Goal: Transaction & Acquisition: Purchase product/service

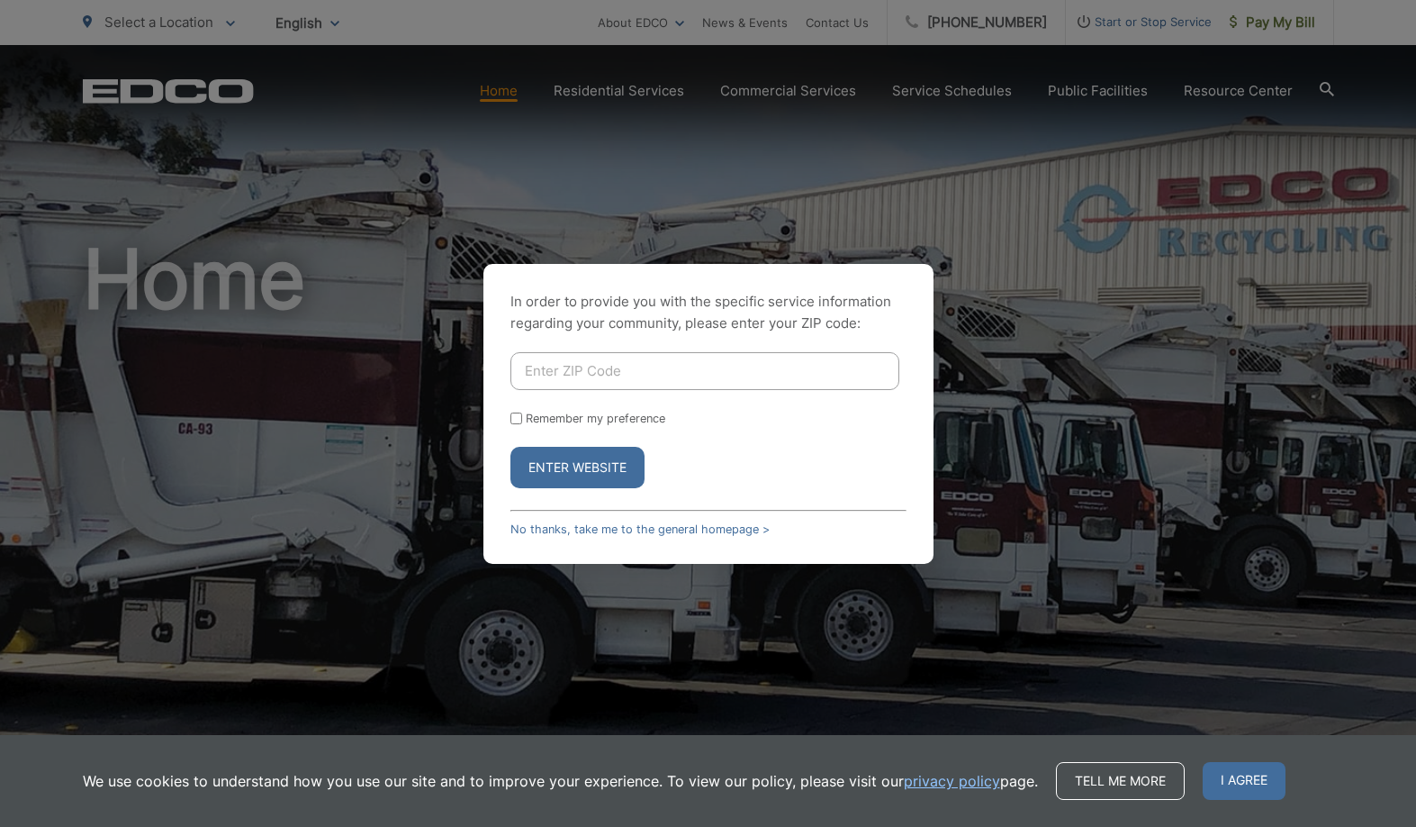
click at [586, 369] on input "Enter ZIP Code" at bounding box center [705, 371] width 389 height 38
type input "92081"
drag, startPoint x: 554, startPoint y: 467, endPoint x: 680, endPoint y: 465, distance: 126.1
click at [556, 466] on button "Enter Website" at bounding box center [578, 467] width 134 height 41
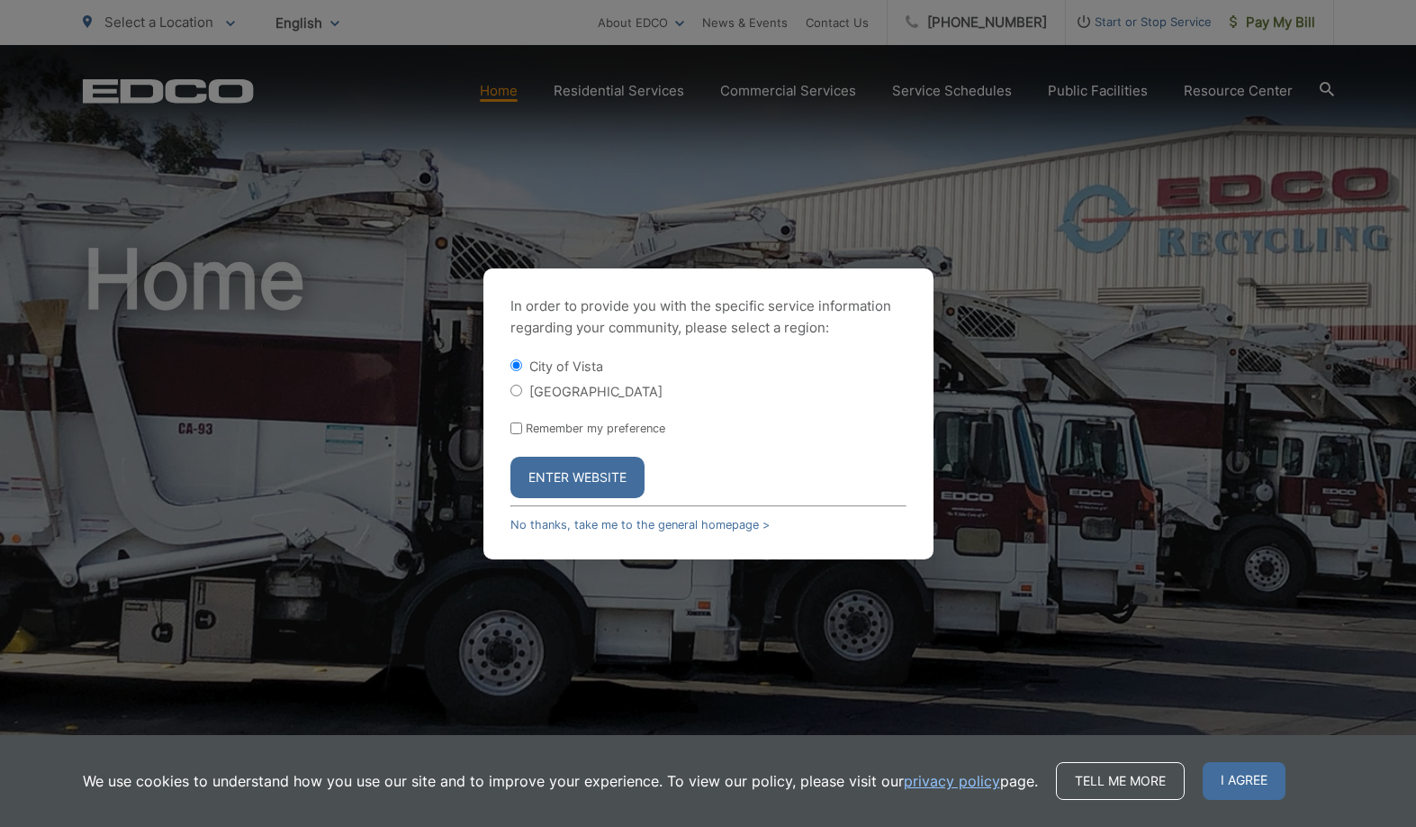
click at [612, 477] on button "Enter Website" at bounding box center [578, 477] width 134 height 41
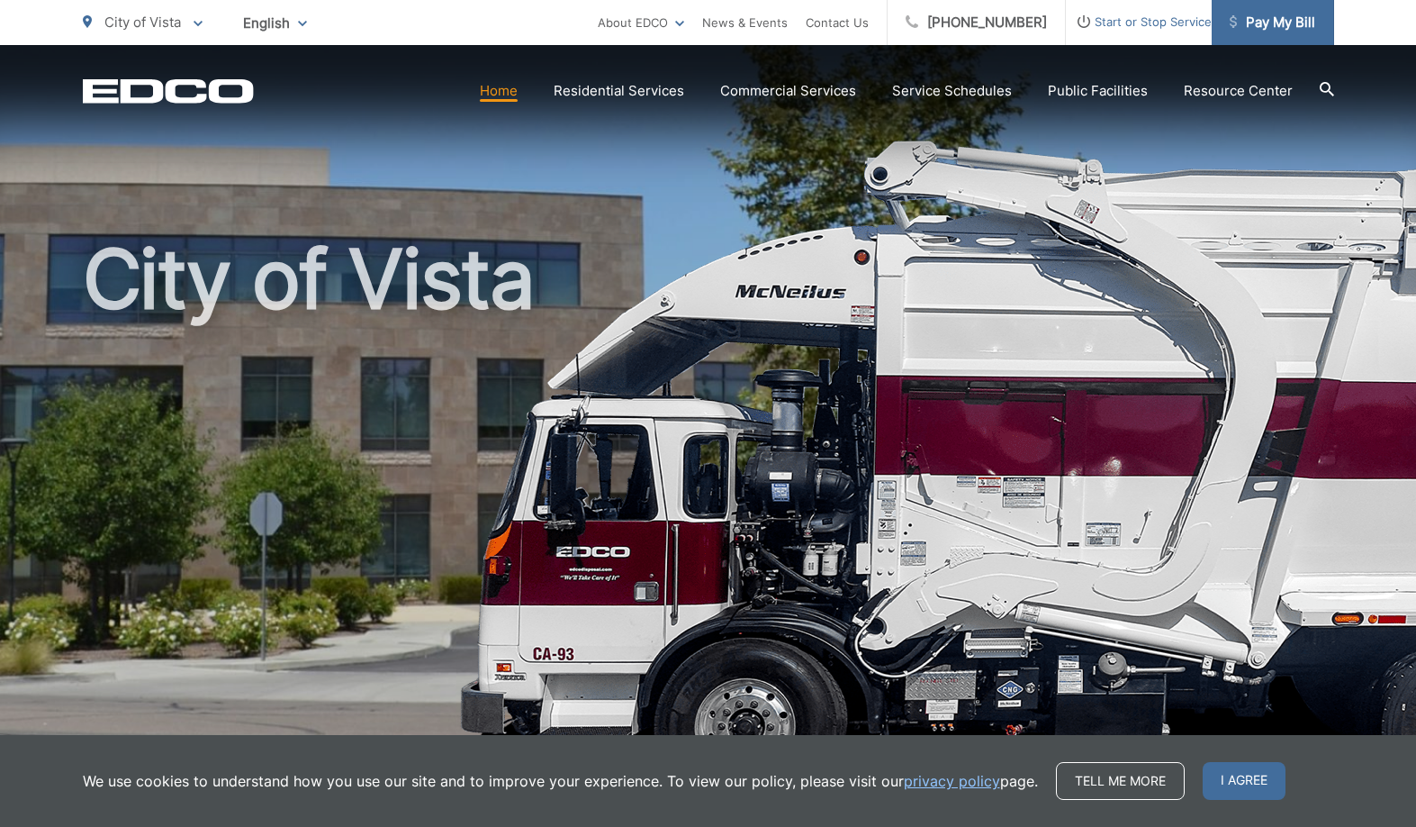
click at [1268, 23] on span "Pay My Bill" at bounding box center [1273, 23] width 86 height 22
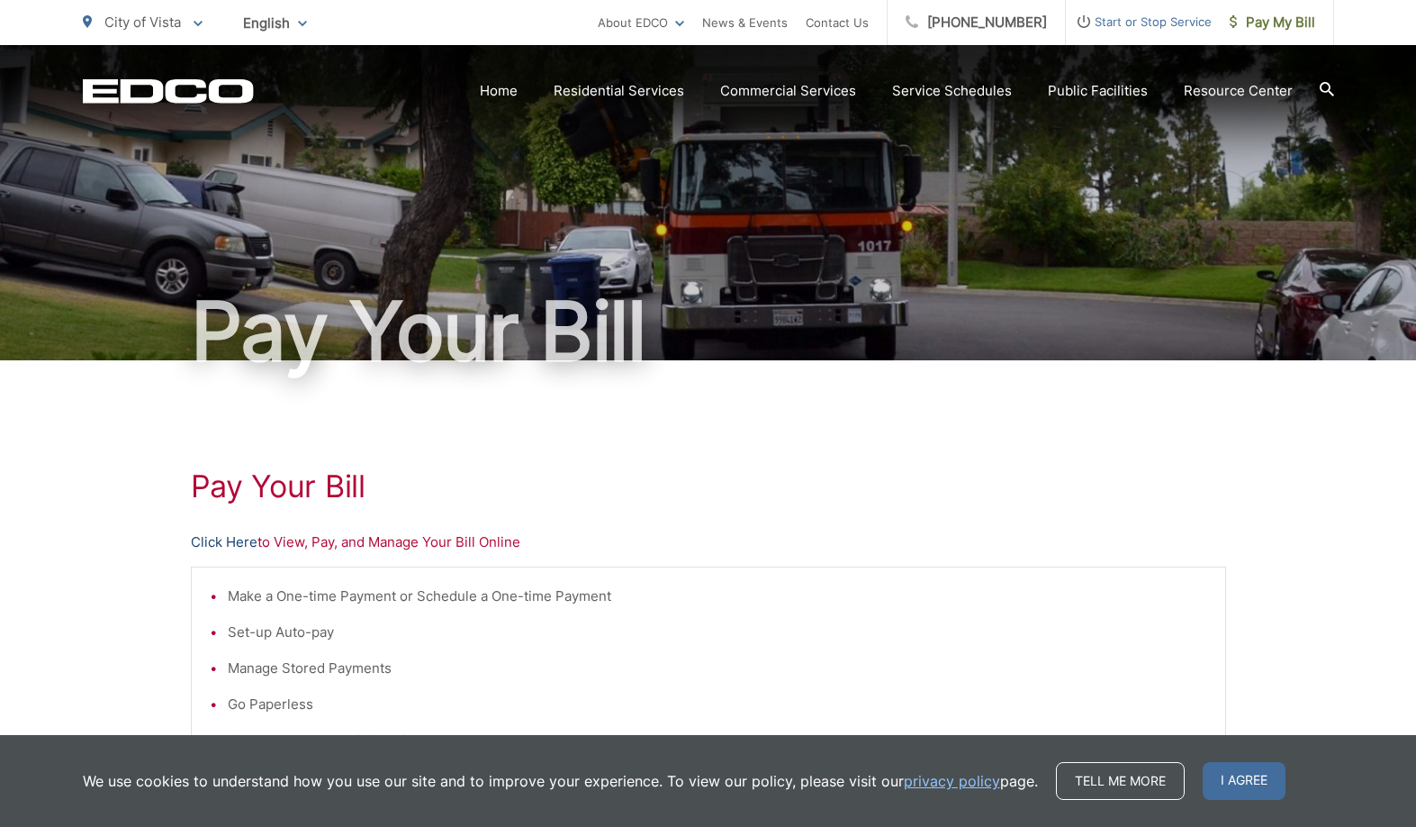
click at [231, 536] on link "Click Here" at bounding box center [224, 542] width 67 height 22
